Goal: Task Accomplishment & Management: Manage account settings

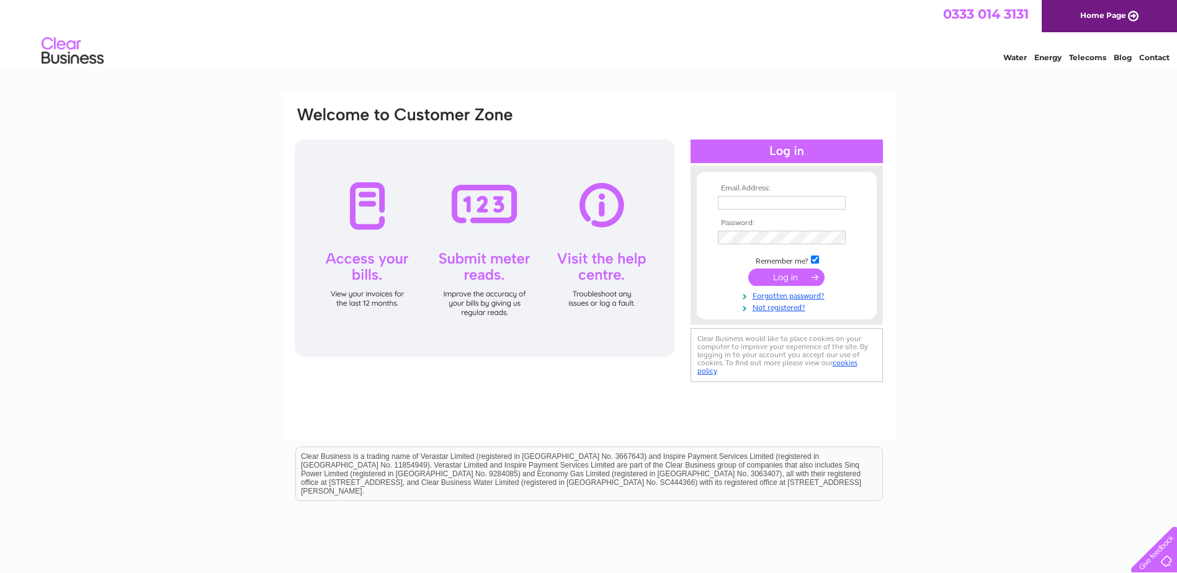
type input "[EMAIL_ADDRESS][DOMAIN_NAME]"
click at [782, 273] on input "submit" at bounding box center [786, 277] width 76 height 17
click at [809, 204] on input "info@kessockservicecentre.co.uk" at bounding box center [782, 203] width 128 height 14
type input "kessockservicestation@gmail.com"
click at [782, 277] on input "submit" at bounding box center [786, 277] width 76 height 17
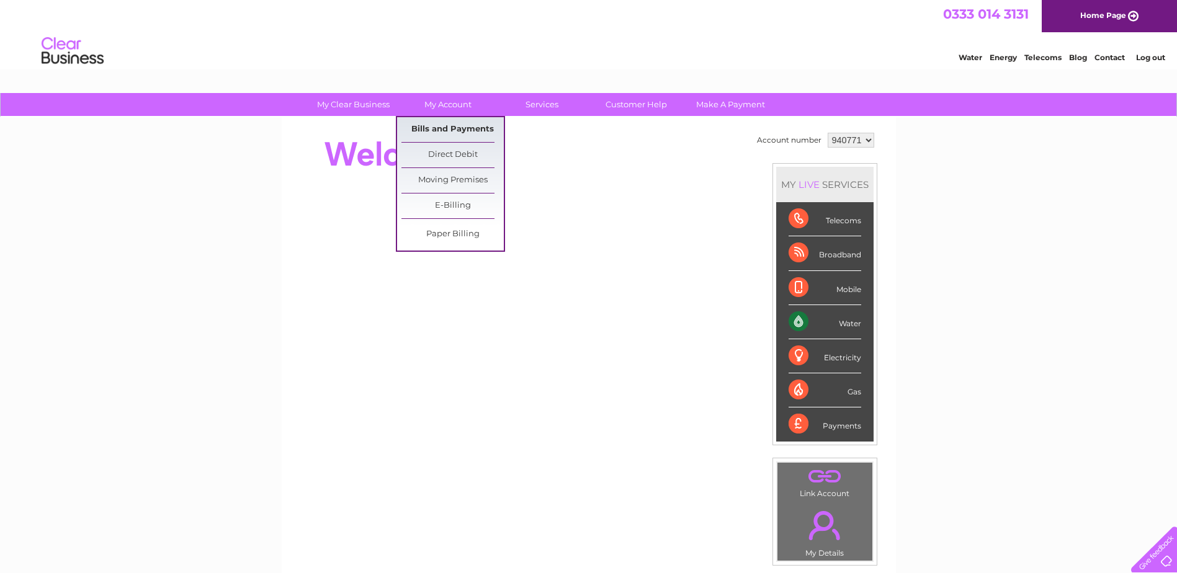
click at [455, 124] on link "Bills and Payments" at bounding box center [452, 129] width 102 height 25
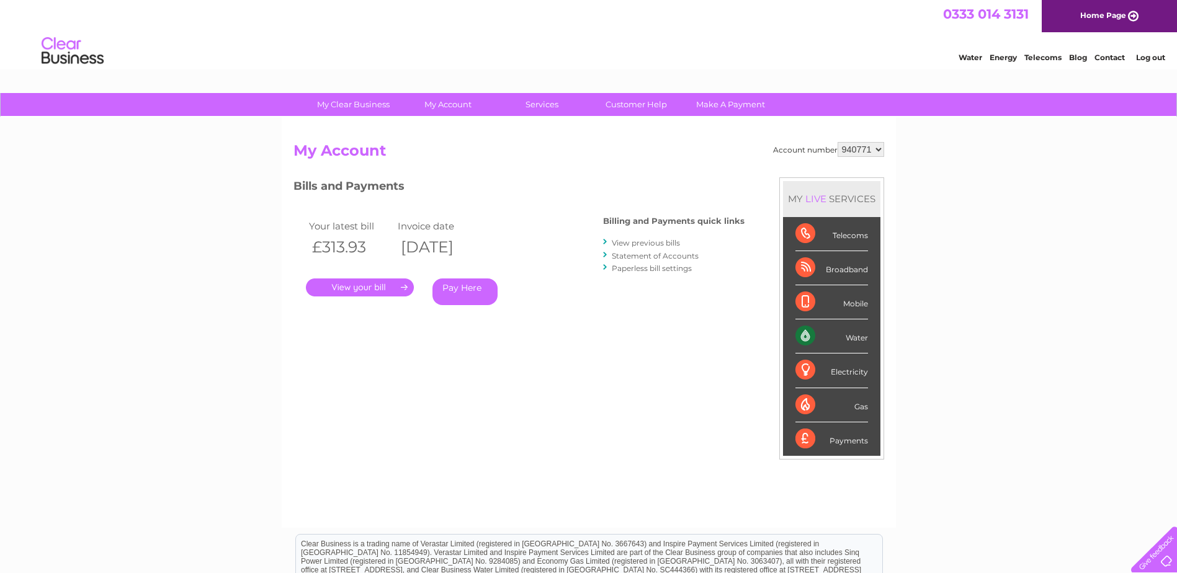
click at [397, 284] on link "." at bounding box center [360, 287] width 108 height 18
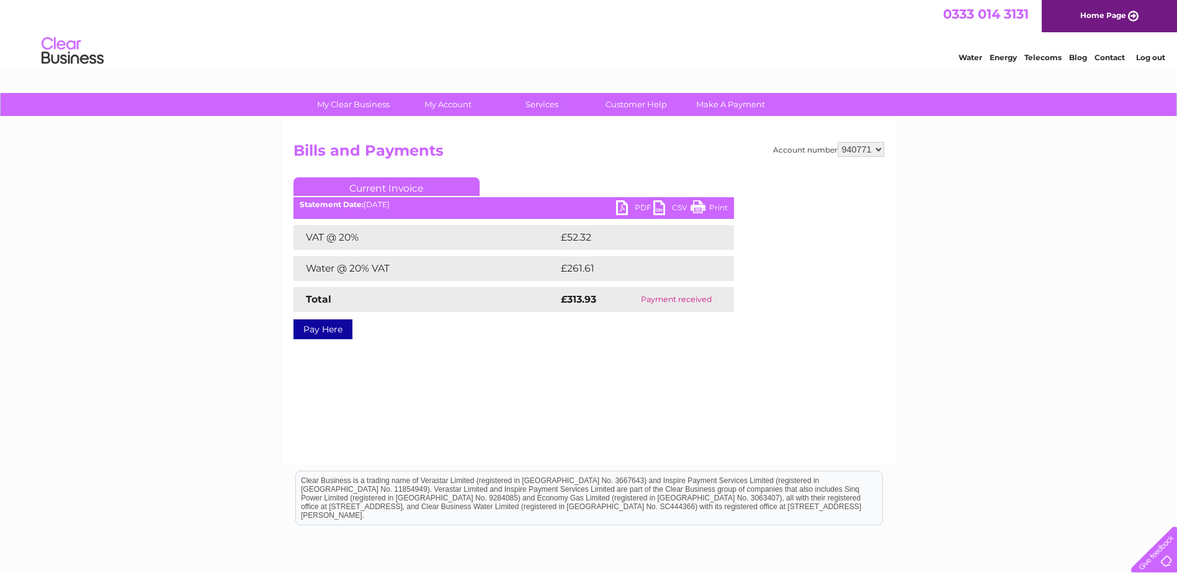
click at [633, 205] on link "PDF" at bounding box center [634, 209] width 37 height 18
